Goal: Find specific page/section: Find specific page/section

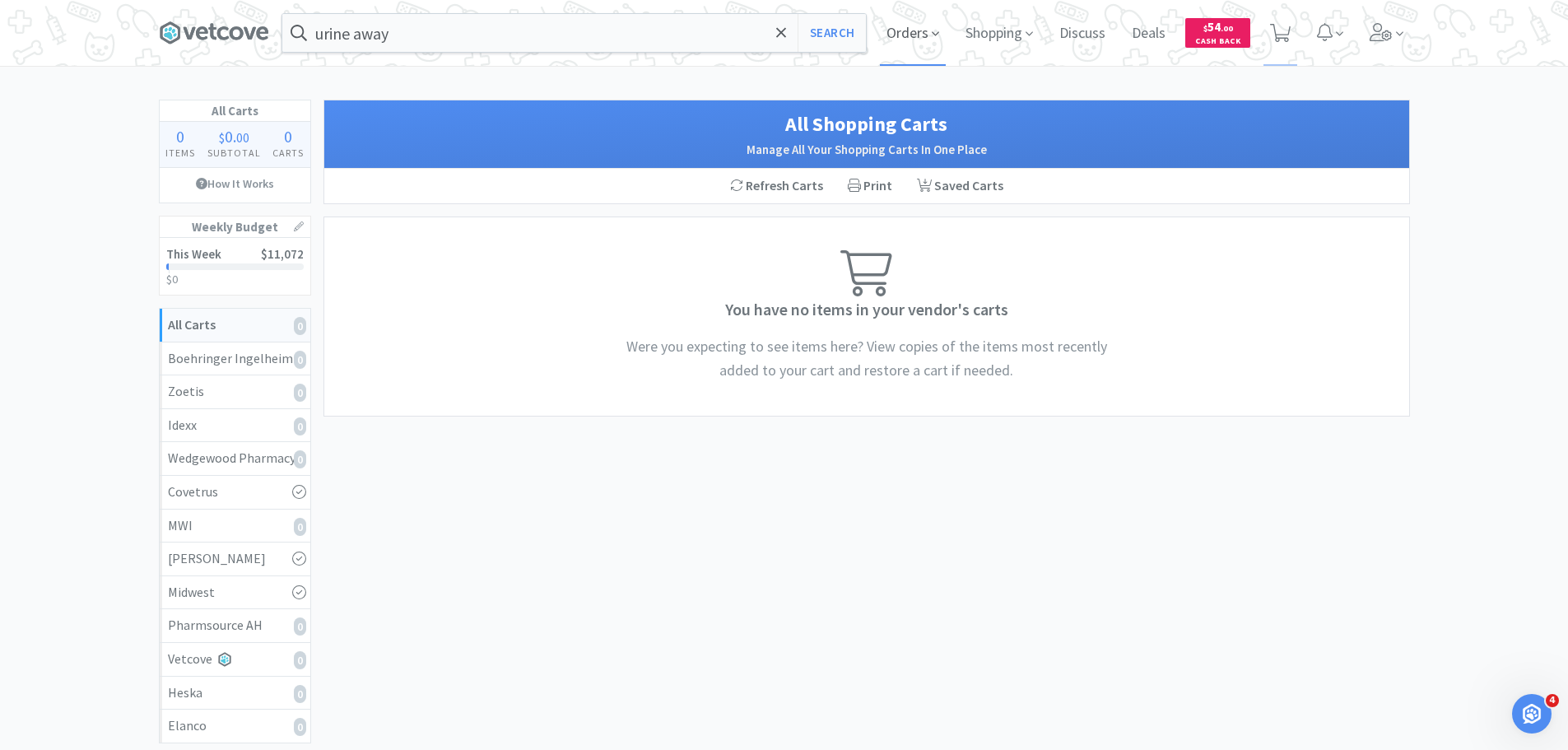
click at [909, 32] on span "Orders" at bounding box center [912, 33] width 66 height 66
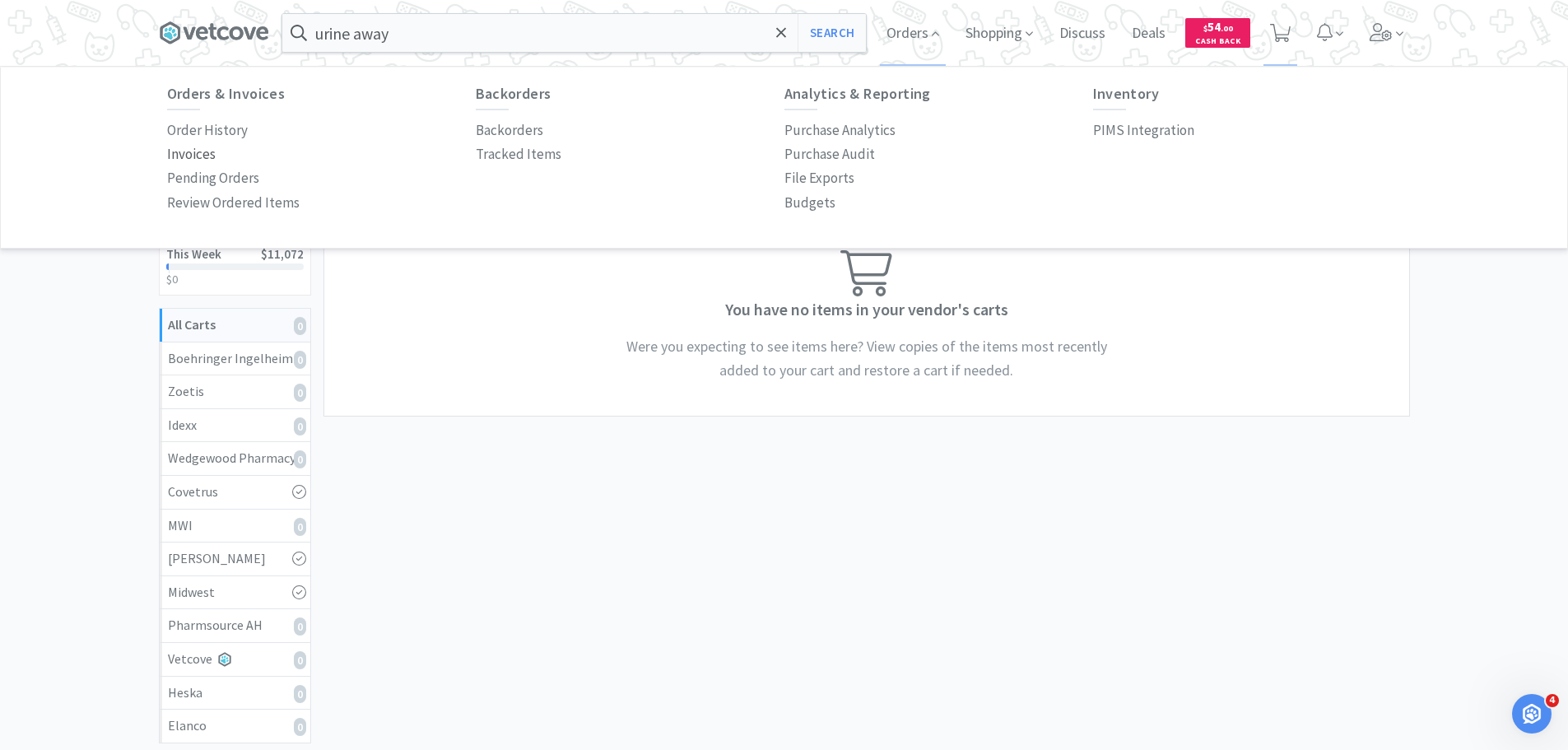
click at [201, 154] on p "Invoices" at bounding box center [191, 154] width 48 height 22
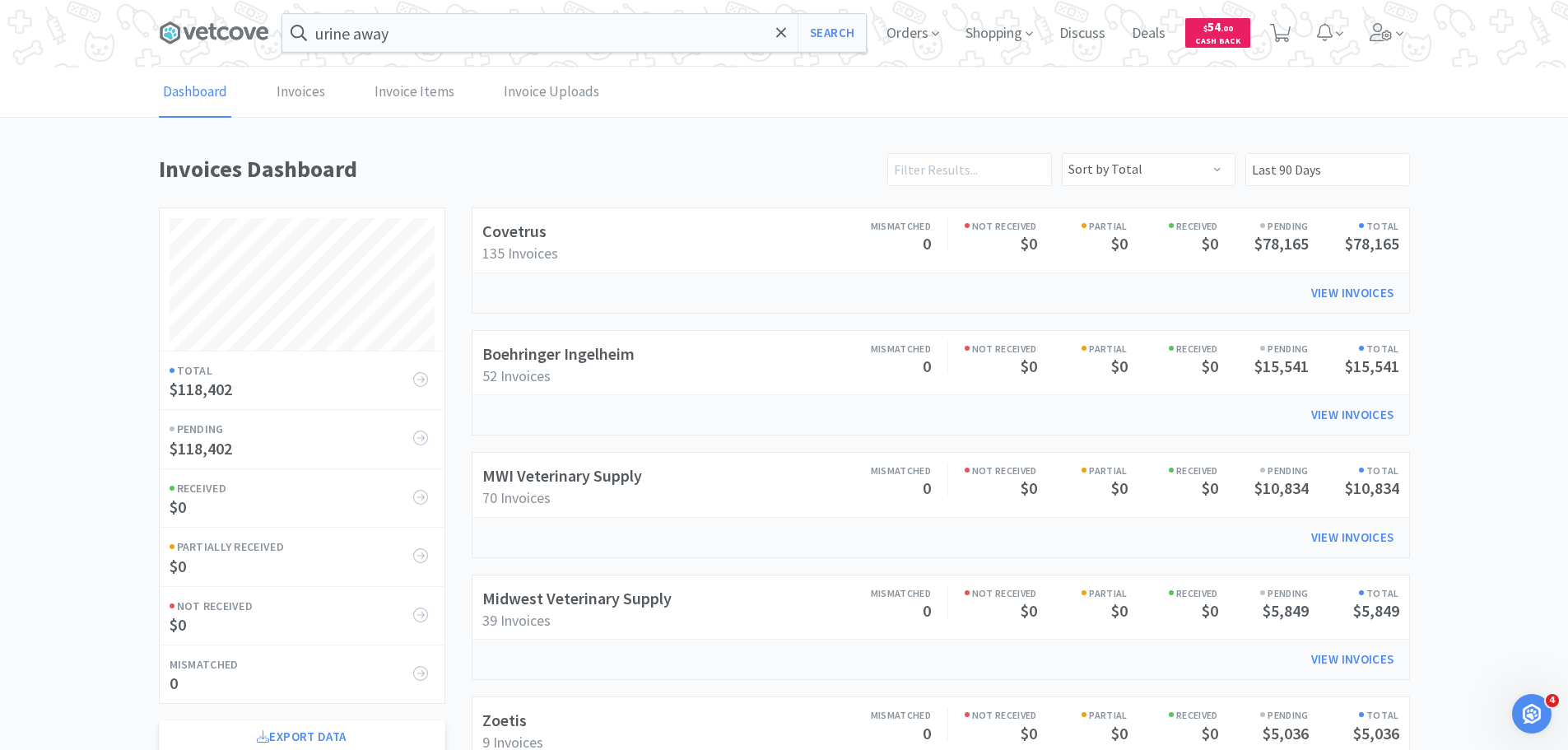
scroll to position [913, 1251]
click at [620, 470] on link "MWI Veterinary Supply" at bounding box center [562, 476] width 160 height 20
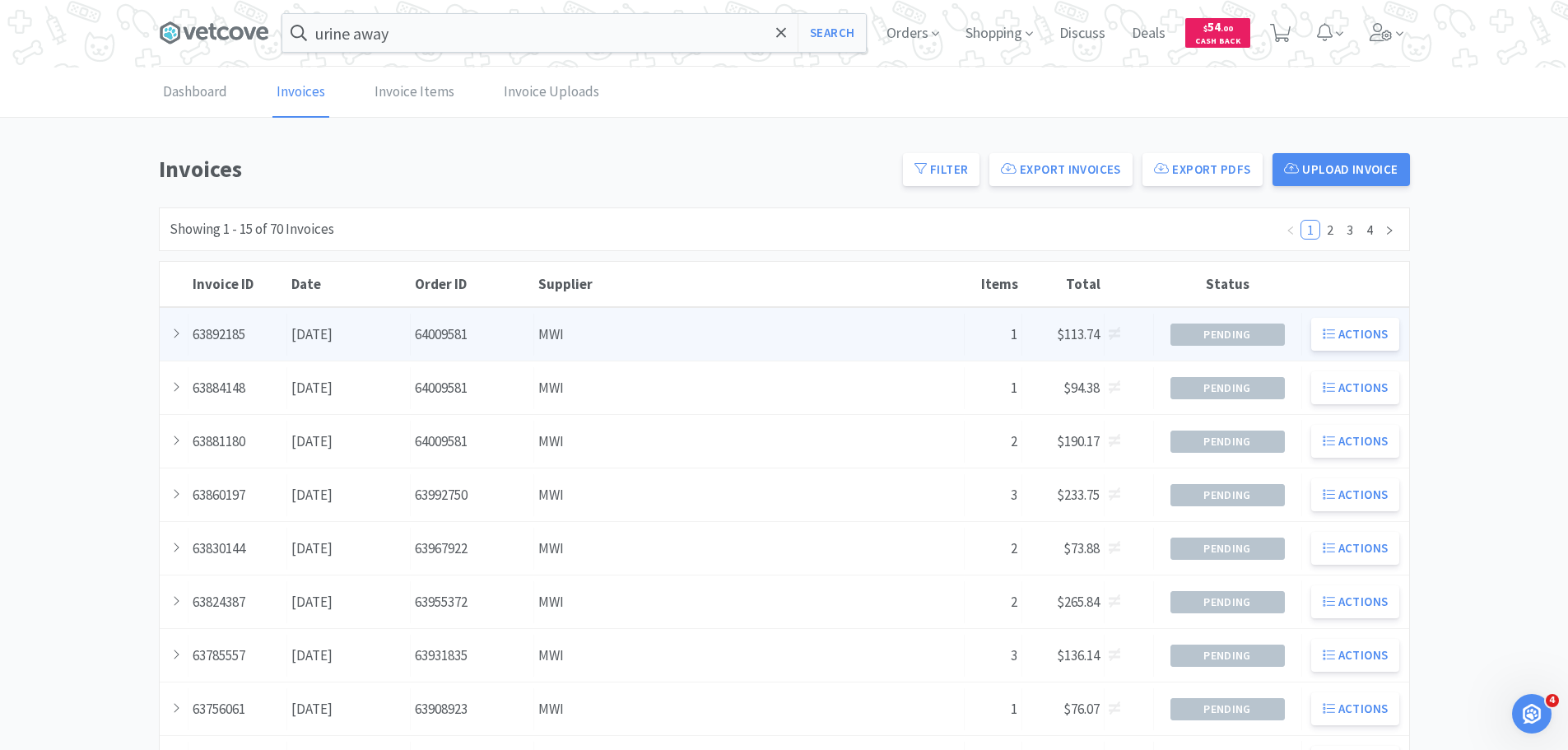
click at [655, 333] on div "Supplier MWI" at bounding box center [749, 335] width 430 height 42
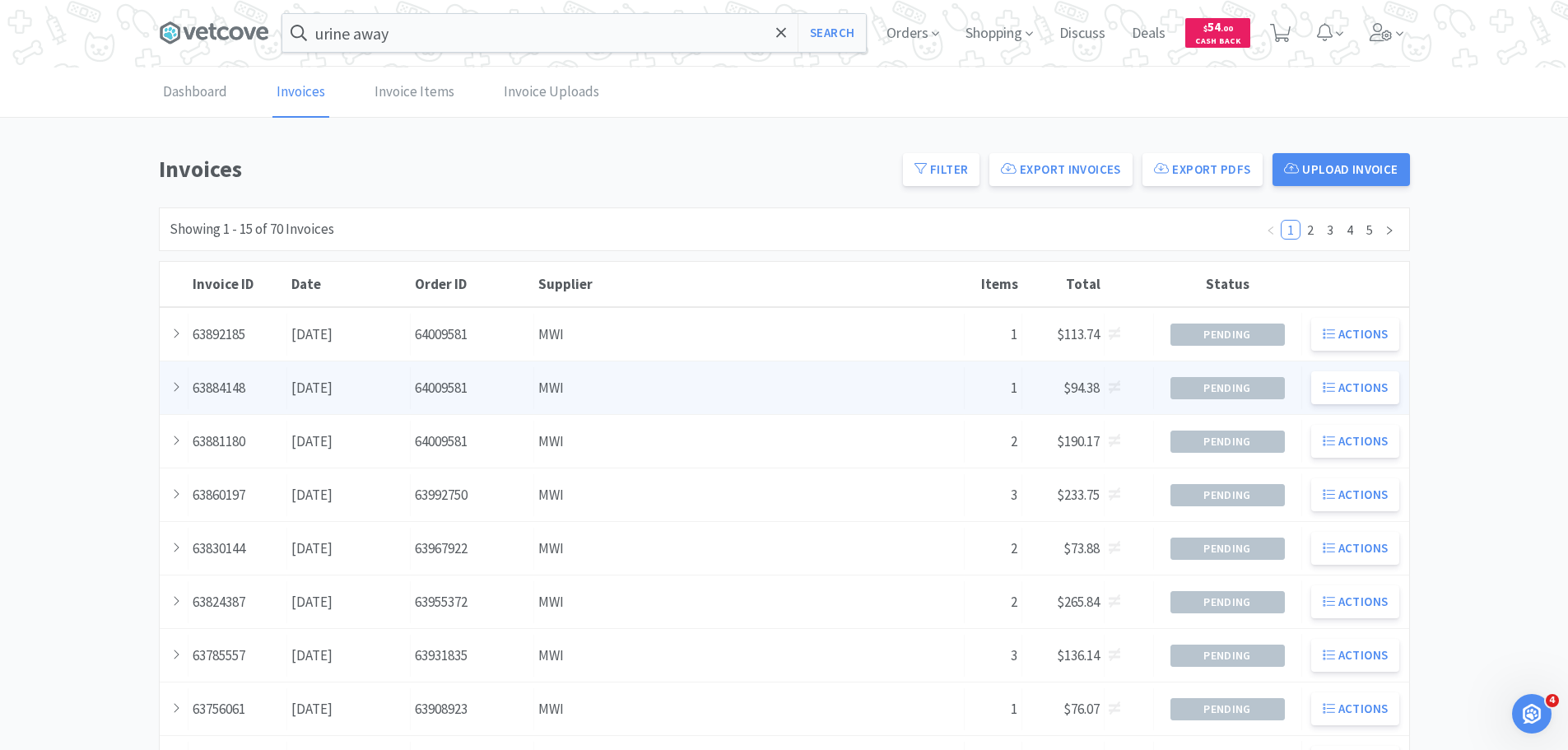
click at [457, 385] on div "Order ID 64009581" at bounding box center [472, 388] width 124 height 42
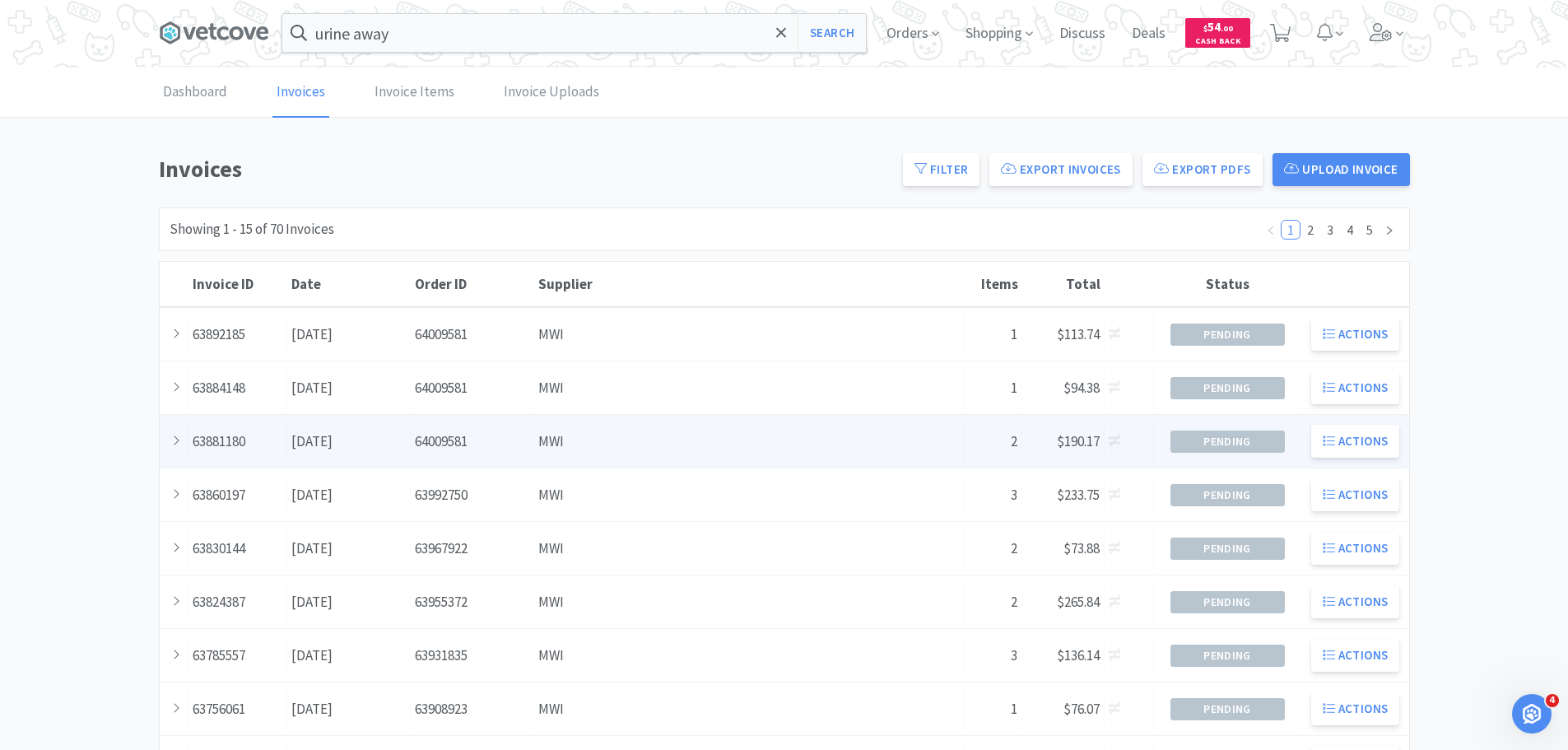
click at [473, 440] on div "Order ID 64009581" at bounding box center [472, 441] width 124 height 42
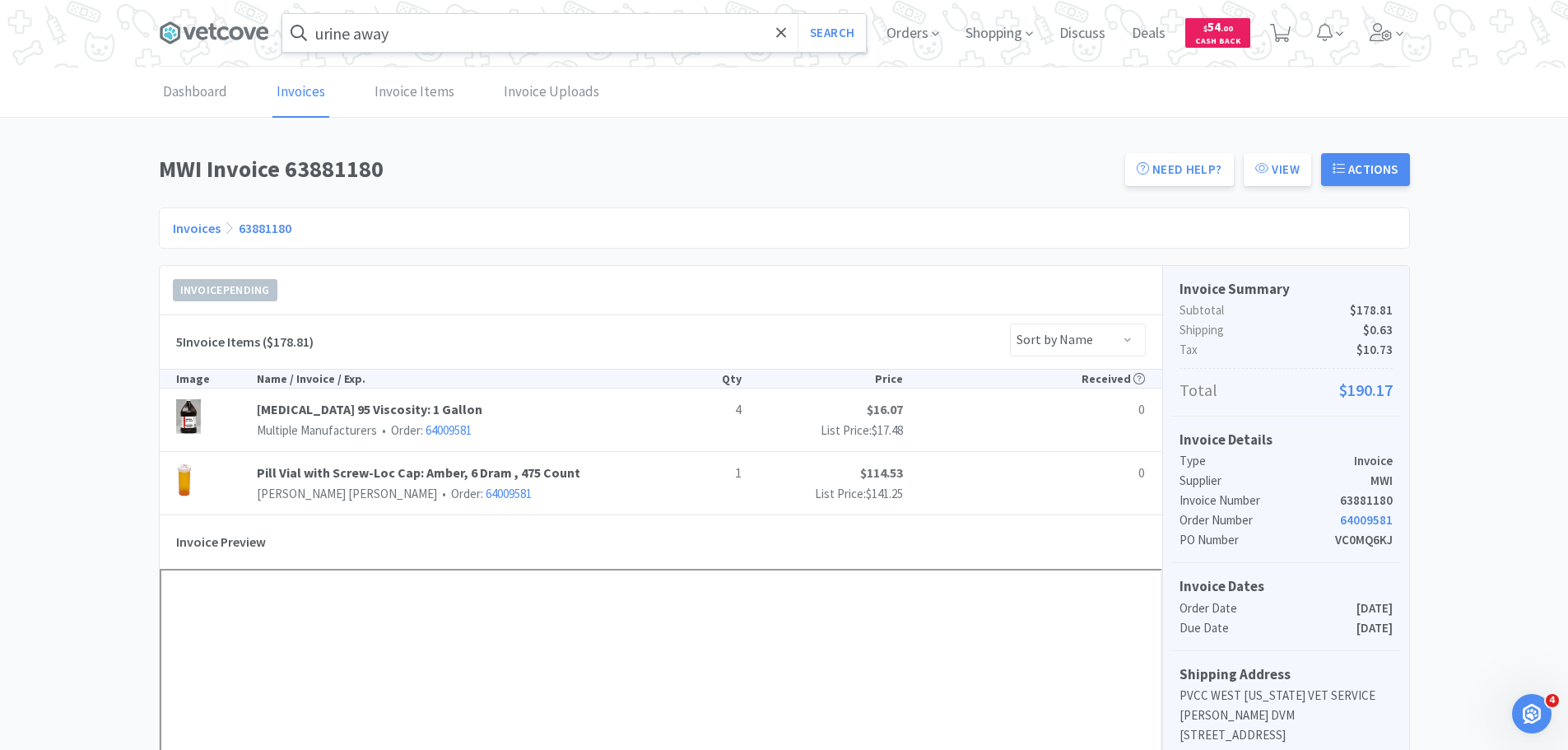
click at [412, 44] on input "urine away" at bounding box center [574, 33] width 583 height 38
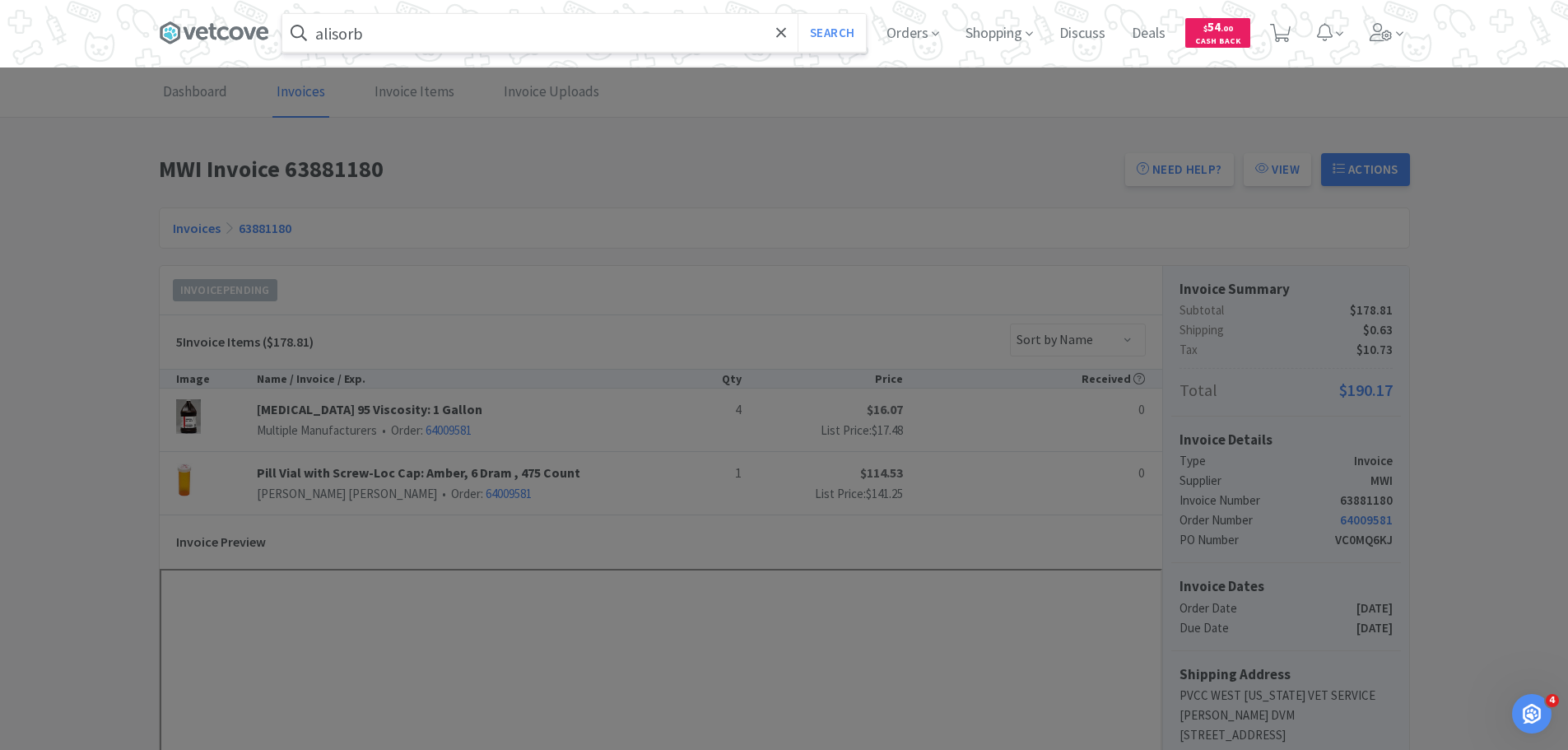
type input "alisorb"
click at [797, 14] on button "Search" at bounding box center [831, 33] width 69 height 38
